Goal: Task Accomplishment & Management: Complete application form

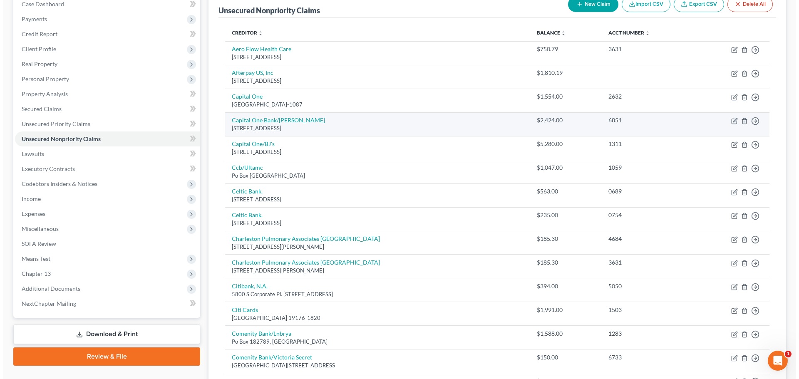
scroll to position [75, 0]
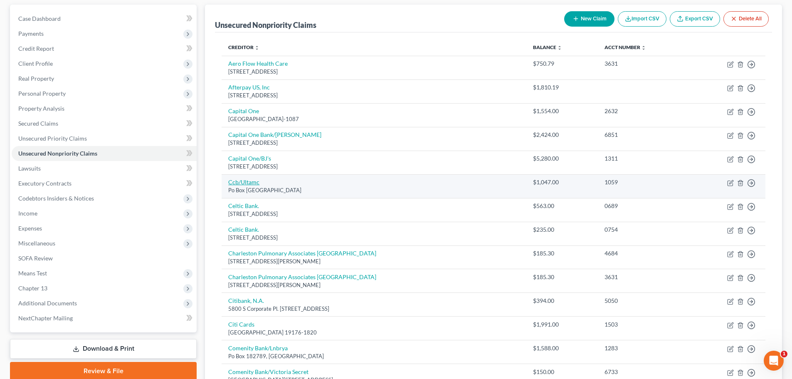
click at [251, 182] on link "Ccb/Ultamc" at bounding box center [243, 181] width 31 height 7
select select "45"
select select "2"
select select "1"
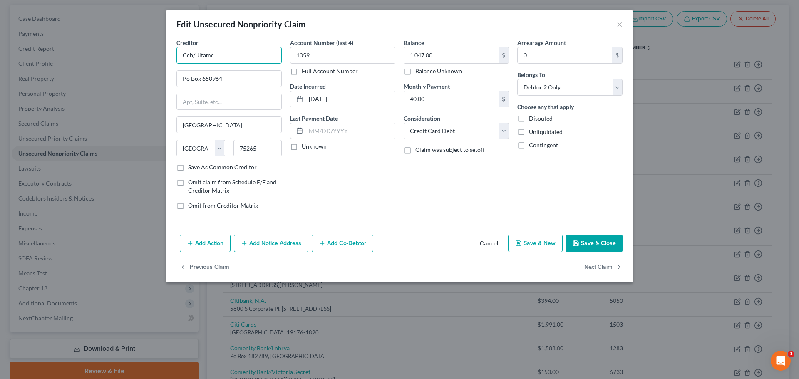
click at [220, 58] on input "Ccb/Ultamc" at bounding box center [228, 55] width 105 height 17
type input "Community B"
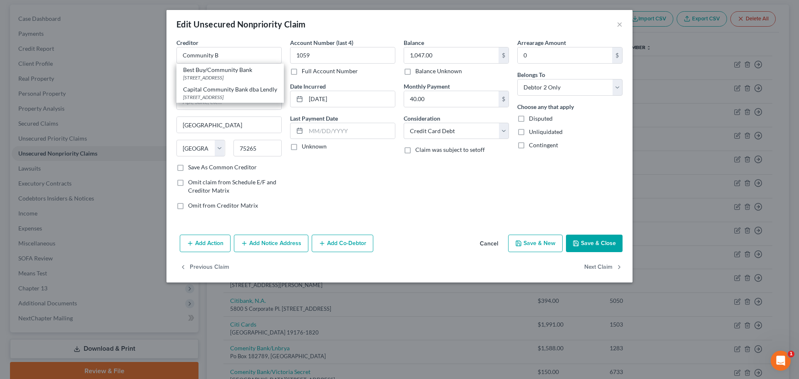
click at [366, 191] on div "Account Number (last 4) 1059 Full Account Number Date Incurred [DATE] Last Paym…" at bounding box center [343, 127] width 114 height 178
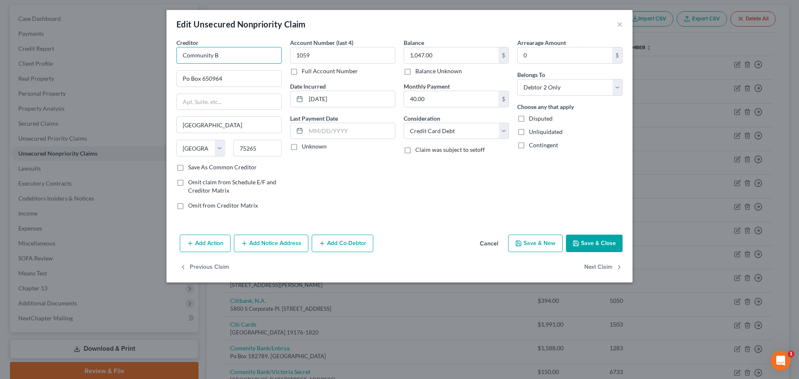
click at [213, 58] on input "Community B" at bounding box center [228, 55] width 105 height 17
click at [227, 58] on input "Community B" at bounding box center [228, 55] width 105 height 17
click at [233, 77] on input "Po Box 650964" at bounding box center [229, 79] width 104 height 16
drag, startPoint x: 174, startPoint y: 78, endPoint x: 138, endPoint y: 86, distance: 36.6
click at [139, 86] on div "Edit Unsecured Nonpriority Claim × Creditor * Community B Po Box 650964 [GEOGRA…" at bounding box center [399, 189] width 799 height 379
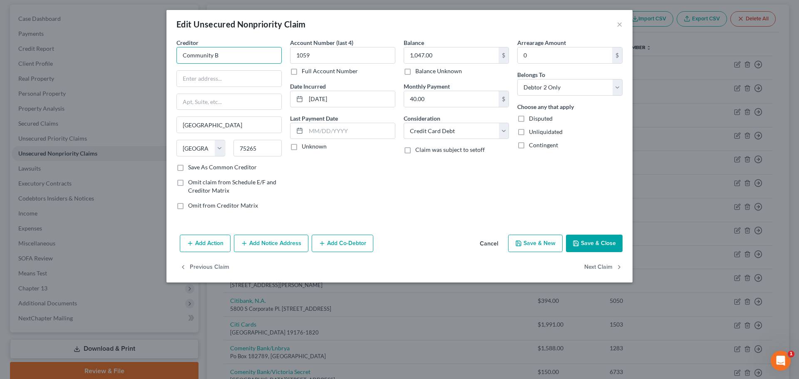
click at [250, 49] on input "Community B" at bounding box center [228, 55] width 105 height 17
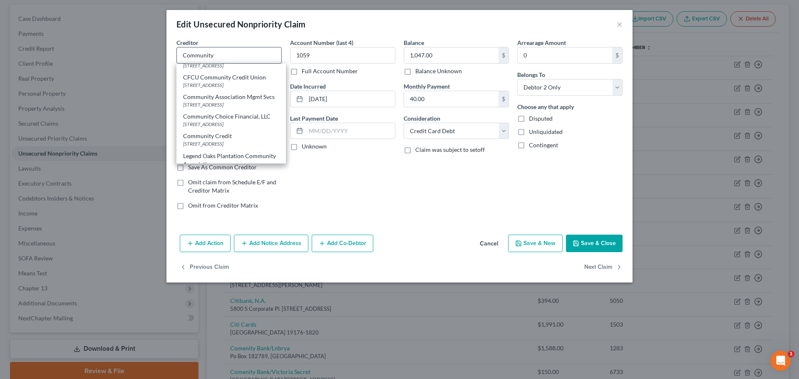
scroll to position [83, 0]
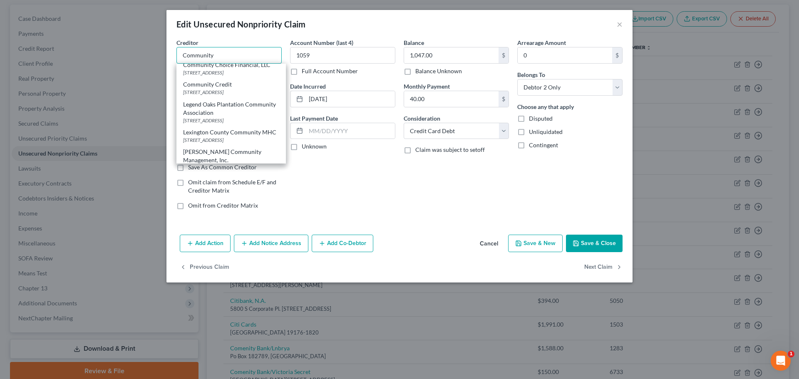
click at [220, 60] on input "Community" at bounding box center [228, 55] width 105 height 17
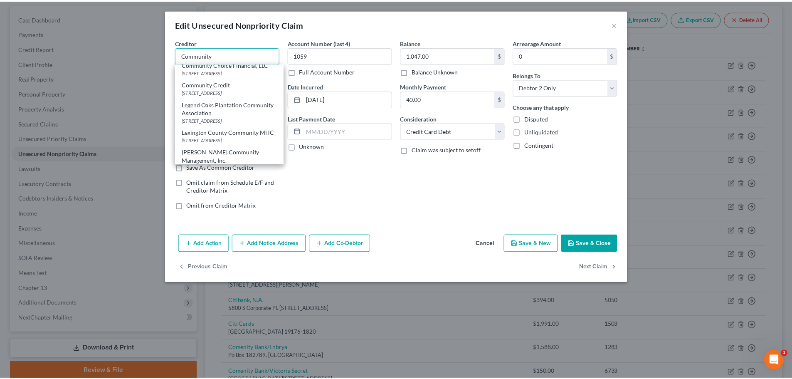
scroll to position [0, 0]
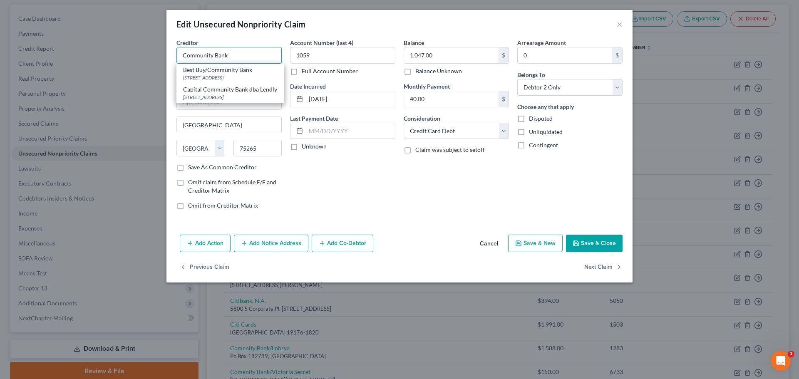
type input "Community Bank"
click at [489, 245] on button "Cancel" at bounding box center [489, 243] width 32 height 17
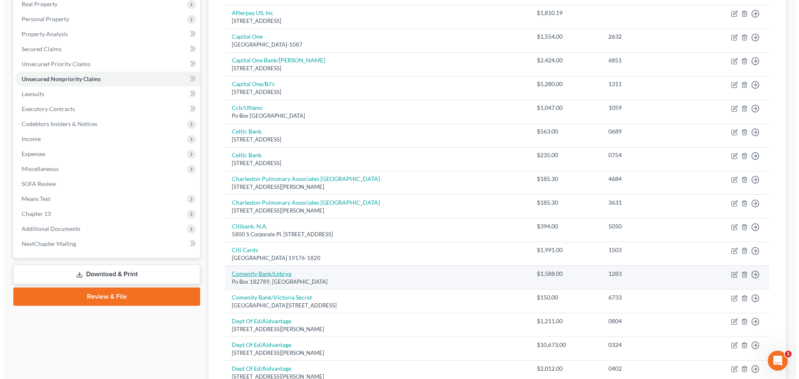
scroll to position [158, 0]
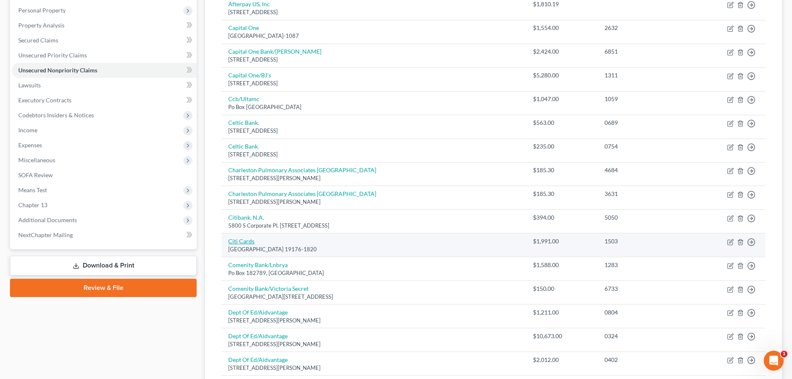
click at [247, 238] on link "Citi Cards" at bounding box center [241, 241] width 26 height 7
select select "39"
select select "1"
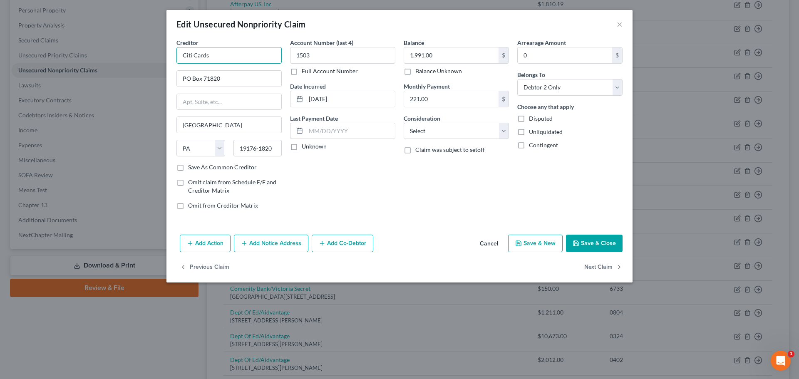
click at [243, 64] on div "Creditor * Citi Cards PO Box 71820 [GEOGRAPHIC_DATA] [US_STATE] AK AR AZ CA CO …" at bounding box center [228, 100] width 105 height 125
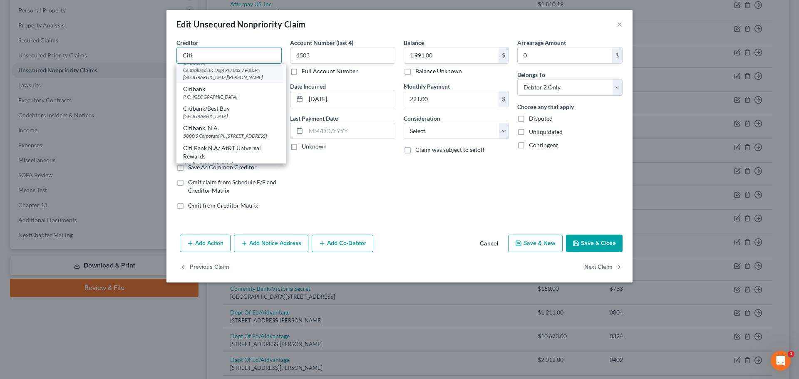
scroll to position [42, 0]
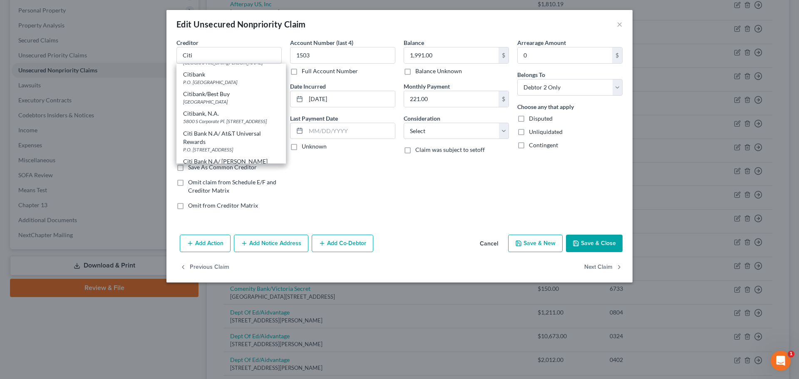
click at [365, 193] on div "Account Number (last 4) 1503 Full Account Number Date Incurred [DATE] Last Paym…" at bounding box center [343, 127] width 114 height 178
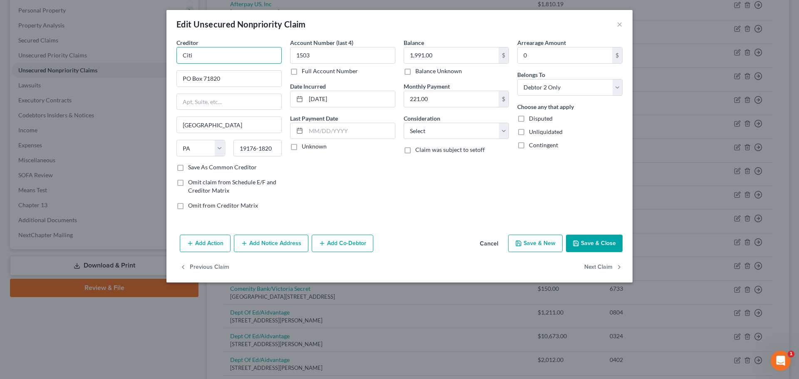
click at [235, 54] on input "Citi" at bounding box center [228, 55] width 105 height 17
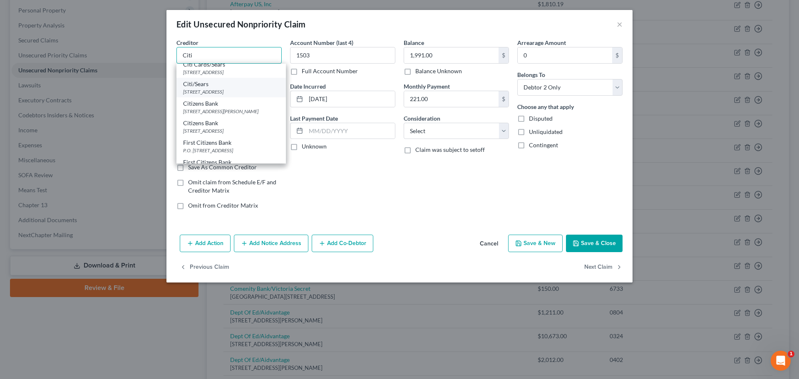
scroll to position [416, 0]
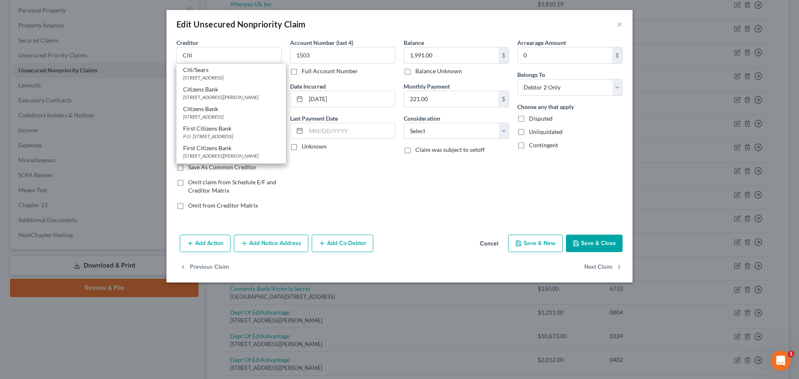
click at [304, 180] on div "Account Number (last 4) 1503 Full Account Number Date Incurred [DATE] Last Paym…" at bounding box center [343, 127] width 114 height 178
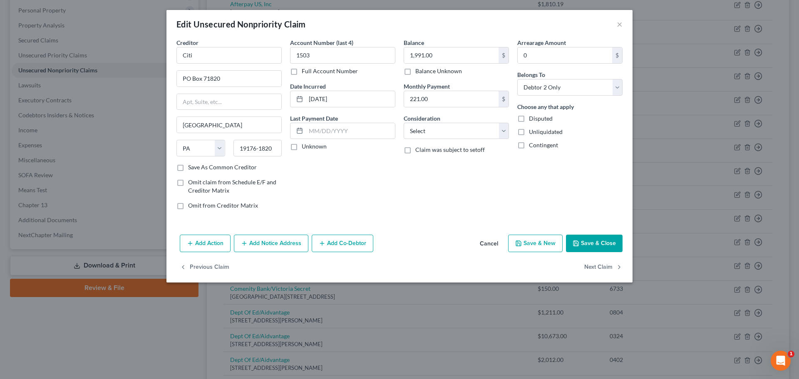
scroll to position [0, 0]
click at [227, 66] on div "Creditor * Citi PO Box 71820 [GEOGRAPHIC_DATA] [US_STATE] AK AR AZ CA CO CT DE …" at bounding box center [228, 100] width 105 height 125
click at [223, 61] on input "Citi" at bounding box center [228, 55] width 105 height 17
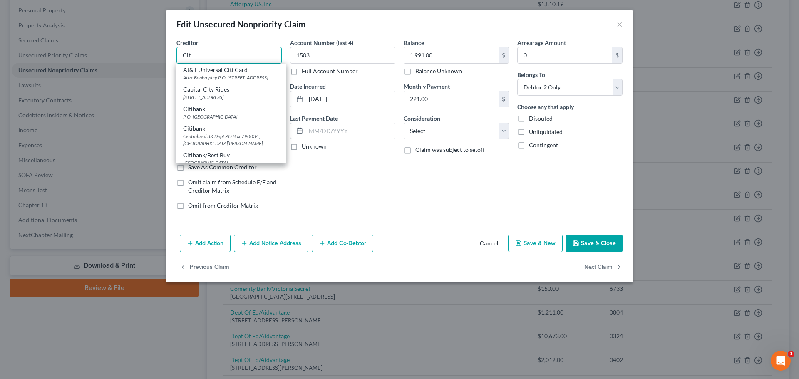
type input "Citi"
click at [367, 205] on div "Account Number (last 4) 1503 Full Account Number Date Incurred [DATE] Last Paym…" at bounding box center [343, 127] width 114 height 178
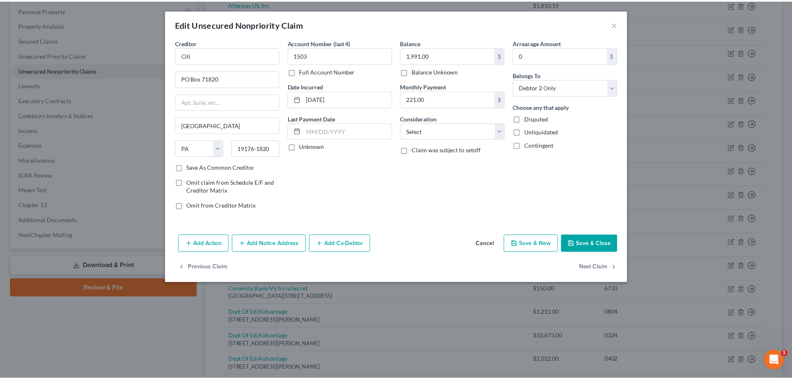
scroll to position [0, 0]
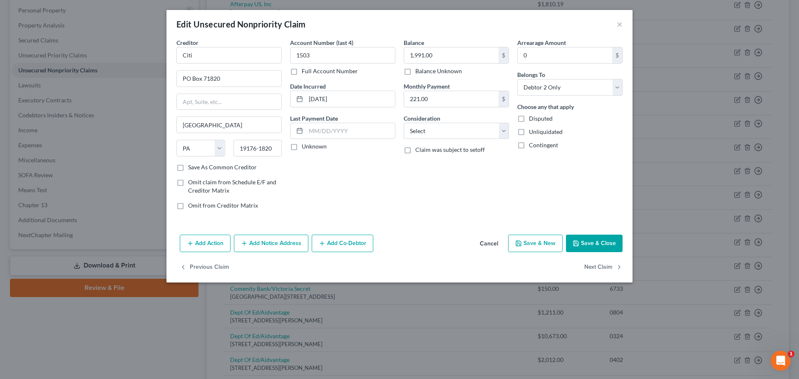
click at [492, 242] on button "Cancel" at bounding box center [489, 243] width 32 height 17
